Goal: Share content

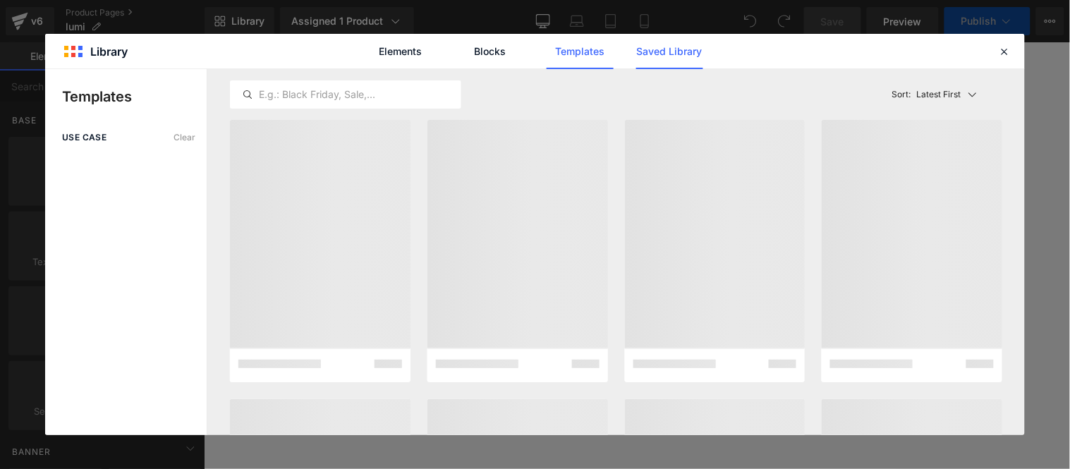
click at [0, 0] on link "Saved Library" at bounding box center [0, 0] width 0 height 0
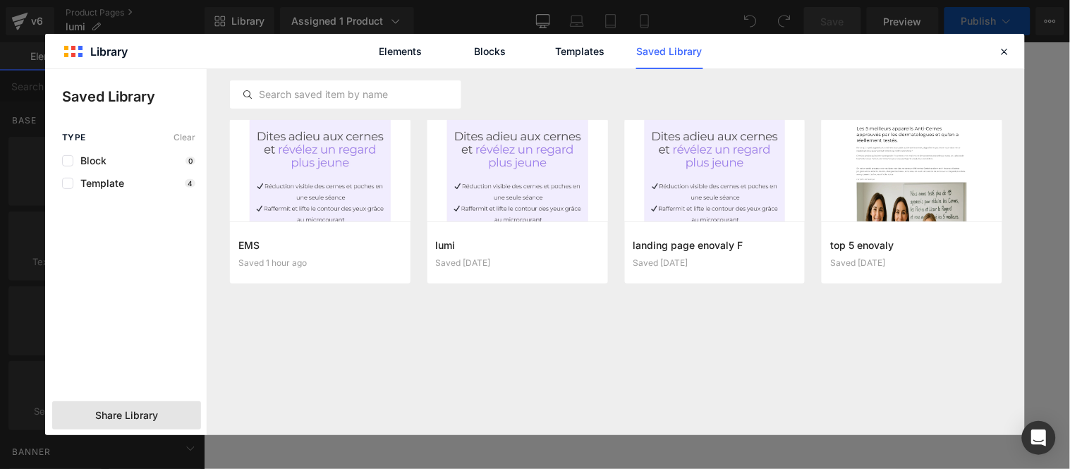
click at [133, 413] on span "Share Library" at bounding box center [126, 415] width 63 height 14
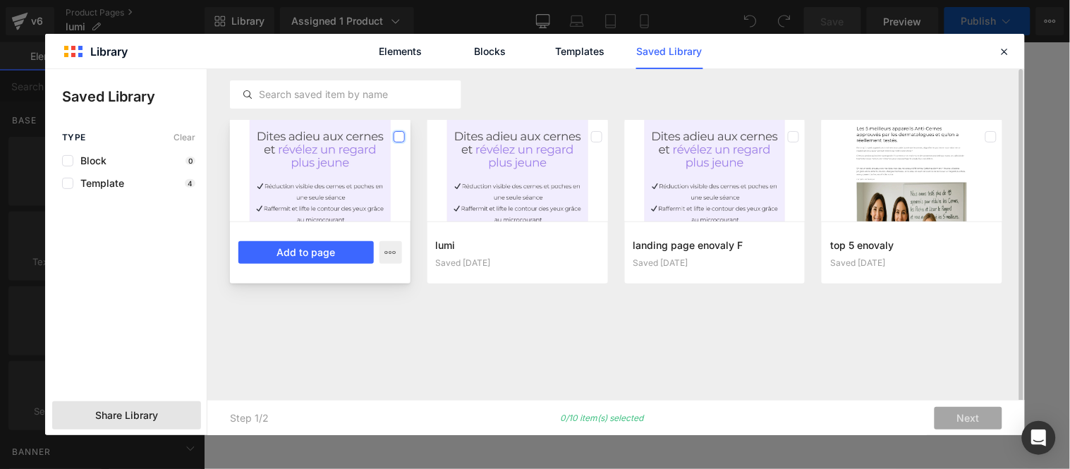
click at [399, 133] on label at bounding box center [399, 136] width 11 height 11
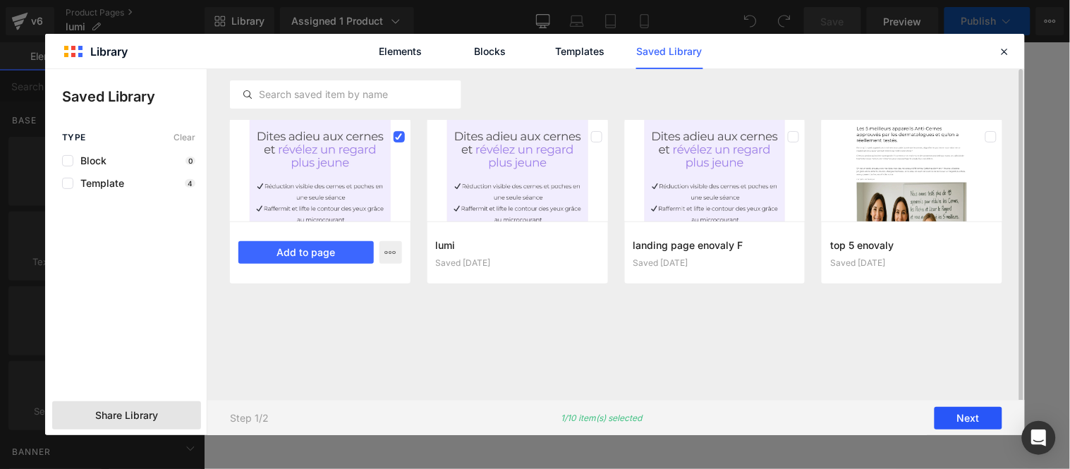
click at [974, 421] on button "Next" at bounding box center [968, 418] width 68 height 23
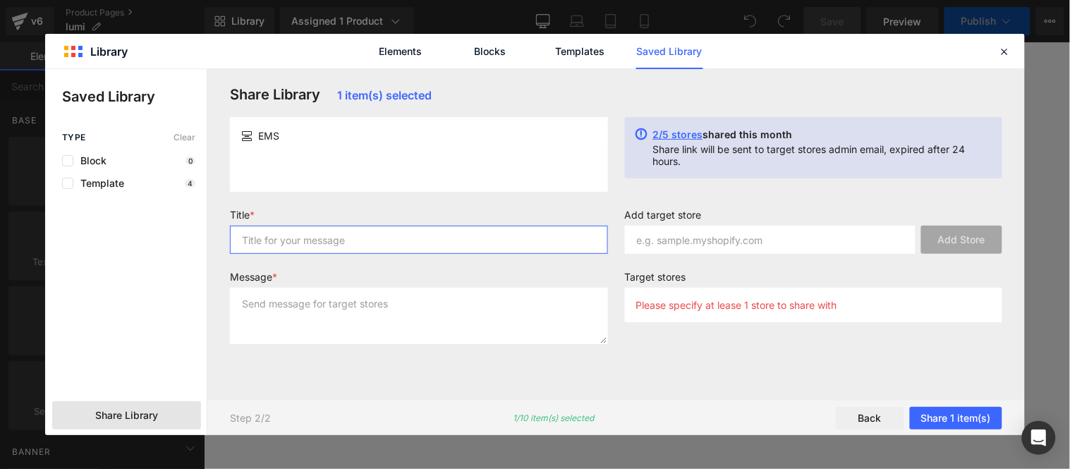
click at [343, 242] on input "text" at bounding box center [419, 240] width 378 height 28
type input "M"
type input "LumiEyes"
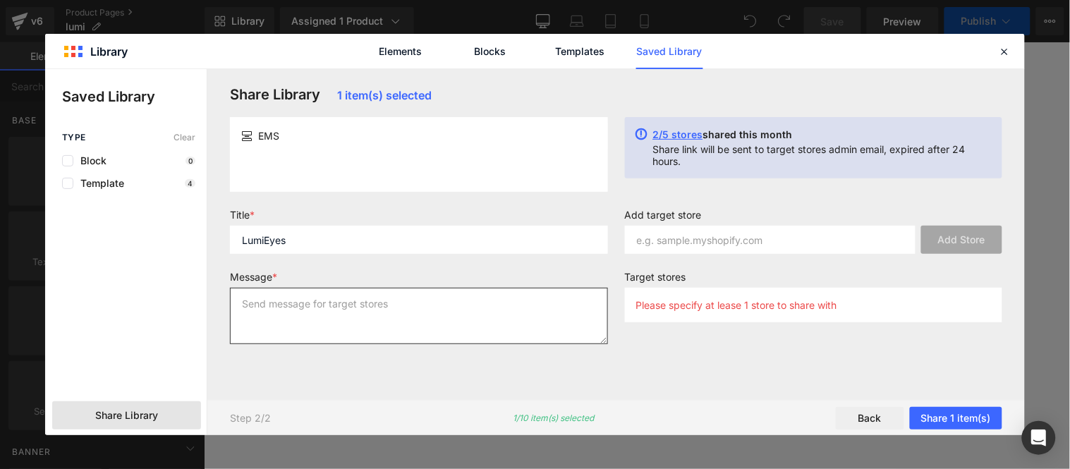
click at [362, 312] on textarea at bounding box center [419, 316] width 378 height 56
paste textarea "LumiEyes"
type textarea "LumiEyes"
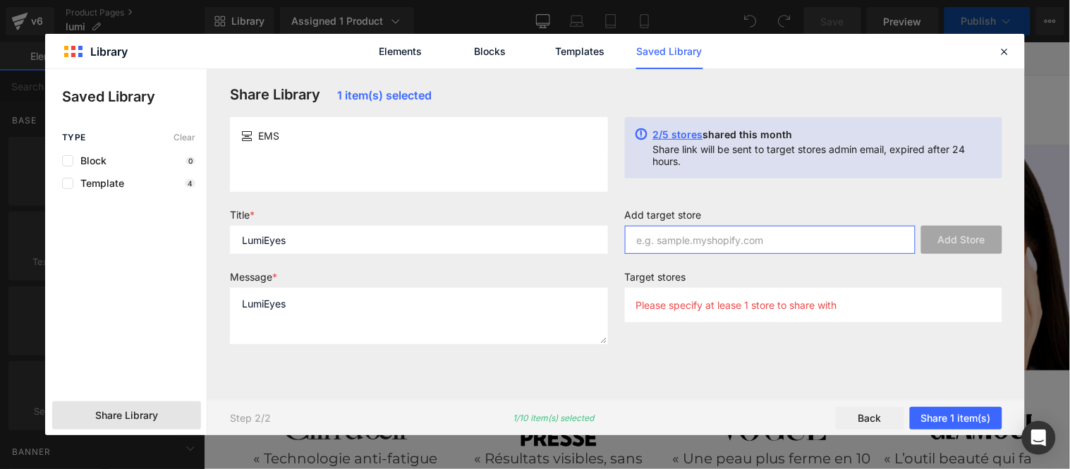
click at [766, 234] on input "text" at bounding box center [770, 240] width 291 height 28
paste input "zi1fq9-tb"
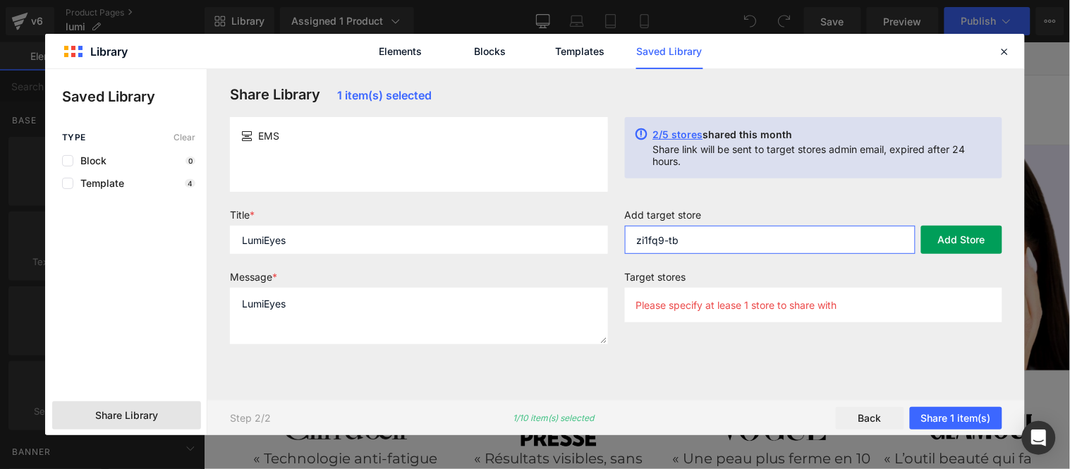
type input "zi1fq9-tb"
click at [970, 233] on button "Add Store" at bounding box center [961, 240] width 81 height 28
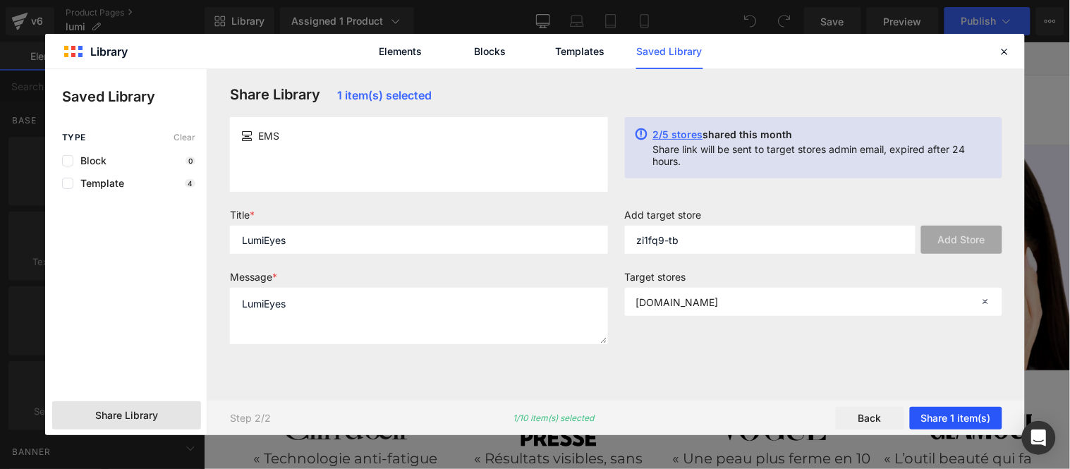
click at [954, 421] on button "Share 1 item(s)" at bounding box center [956, 418] width 92 height 23
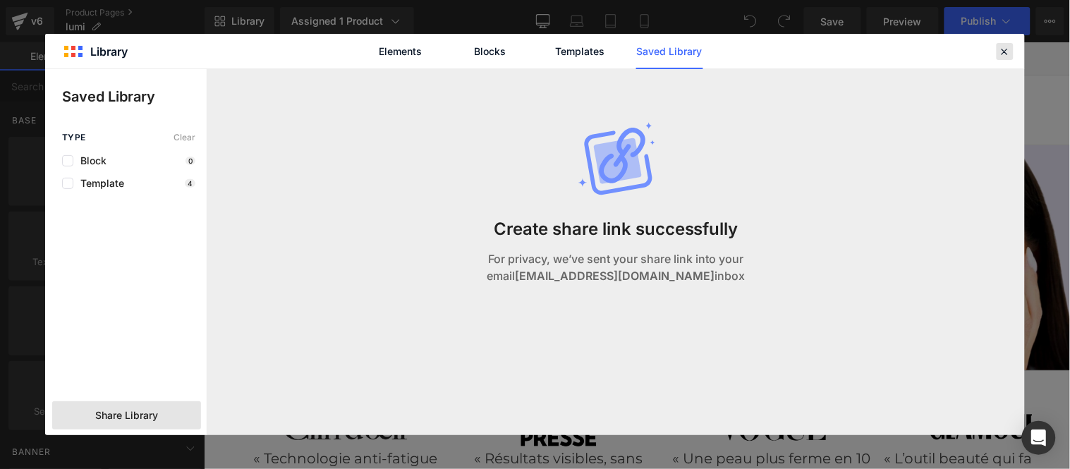
click at [1001, 56] on icon at bounding box center [1005, 51] width 13 height 13
